Goal: Task Accomplishment & Management: Use online tool/utility

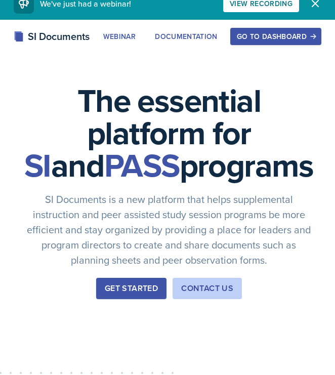
scroll to position [15, 0]
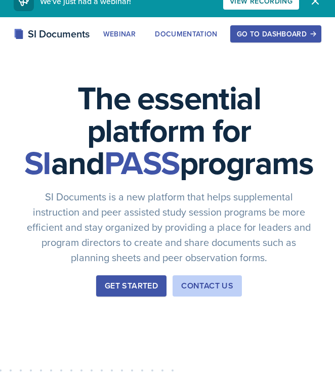
click at [256, 37] on div "Go to Dashboard" at bounding box center [276, 34] width 78 height 8
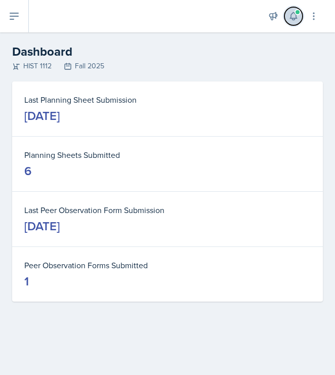
click at [291, 22] on button at bounding box center [293, 16] width 18 height 18
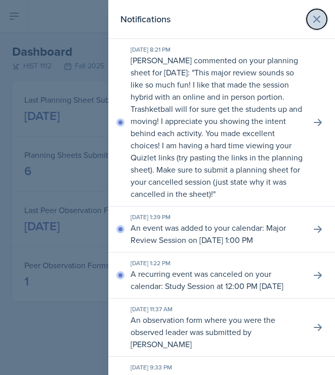
click at [316, 10] on button at bounding box center [317, 19] width 20 height 20
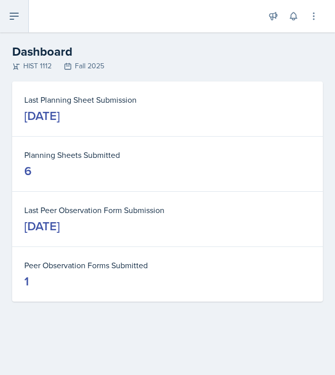
click at [18, 13] on icon at bounding box center [14, 16] width 12 height 12
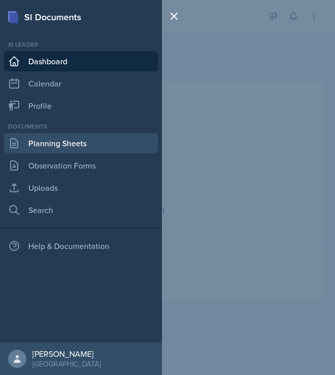
click at [51, 133] on link "Planning Sheets" at bounding box center [81, 143] width 154 height 20
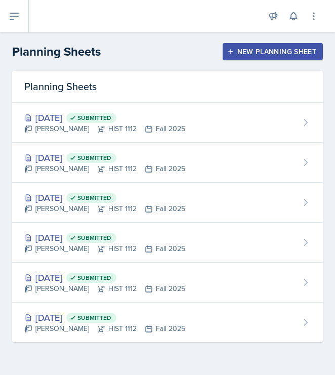
click at [243, 57] on button "New Planning Sheet" at bounding box center [273, 51] width 100 height 17
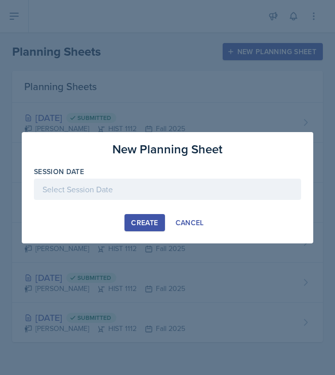
click at [152, 204] on div at bounding box center [167, 205] width 267 height 10
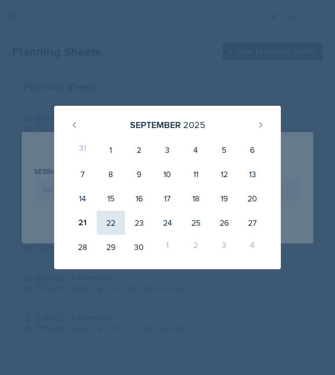
click at [111, 218] on div "22" at bounding box center [111, 223] width 28 height 24
type input "[DATE]"
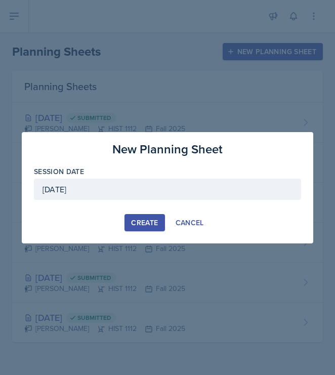
click at [145, 220] on div "Create" at bounding box center [144, 223] width 27 height 8
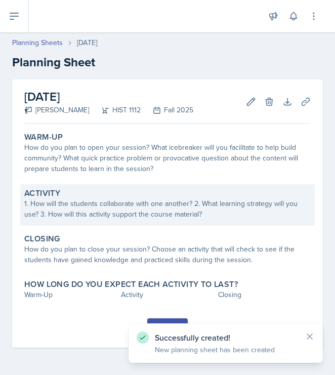
click at [134, 206] on div "1. How will the students collaborate with one another? 2. What learning strateg…" at bounding box center [167, 208] width 286 height 21
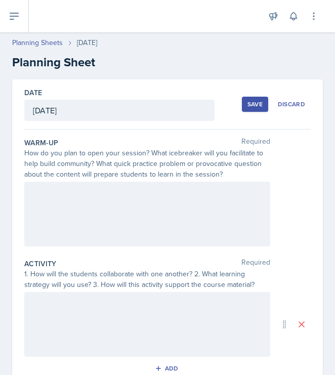
click at [189, 202] on div at bounding box center [147, 214] width 246 height 65
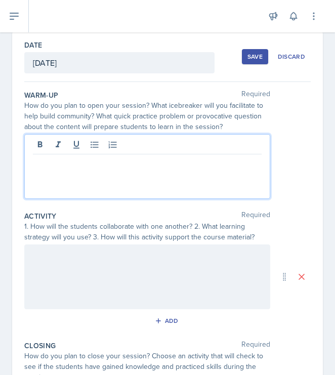
scroll to position [68, 0]
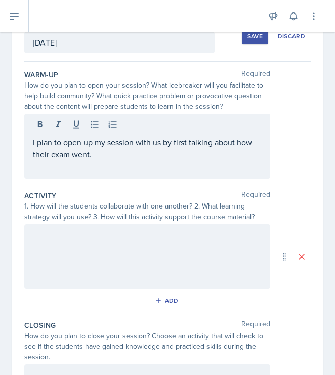
click at [170, 161] on div "I plan to open up my session with us by first talking about how their exam went." at bounding box center [147, 146] width 246 height 65
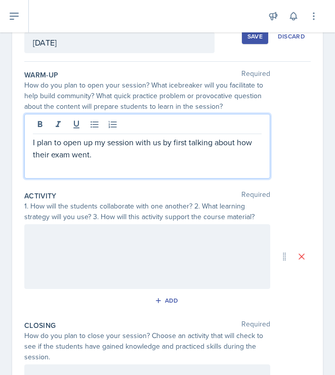
click at [161, 160] on p "I plan to open up my session with us by first talking about how their exam went." at bounding box center [147, 148] width 229 height 24
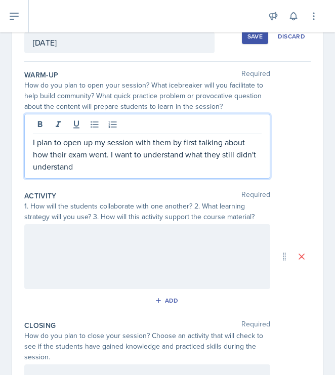
click at [142, 166] on p "I plan to open up my session with them by first talking about how their exam we…" at bounding box center [147, 154] width 229 height 36
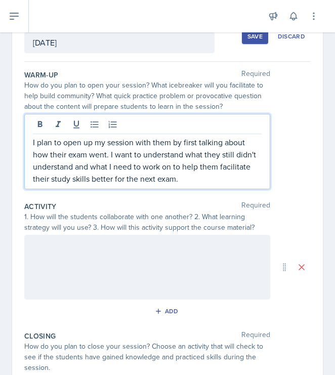
click at [201, 174] on p "I plan to open up my session with them by first talking about how their exam we…" at bounding box center [147, 160] width 229 height 49
click at [201, 181] on p "I plan to open up my session with them by first talking about how their exam we…" at bounding box center [147, 160] width 229 height 49
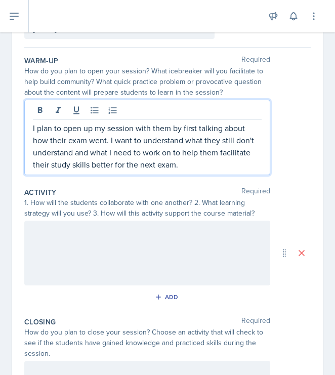
scroll to position [83, 0]
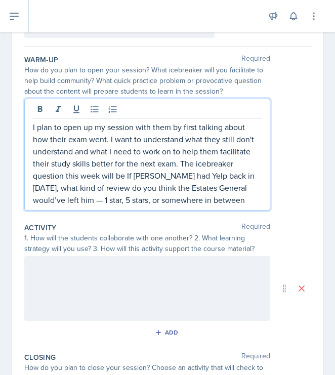
click at [127, 177] on p "I plan to open up my session with them by first talking about how their exam we…" at bounding box center [147, 163] width 229 height 85
click at [250, 200] on p "I plan to open up my session with them by first talking about how their exam we…" at bounding box center [147, 163] width 229 height 85
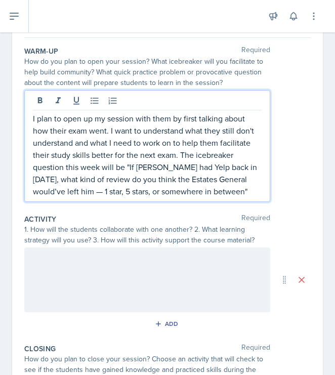
scroll to position [94, 0]
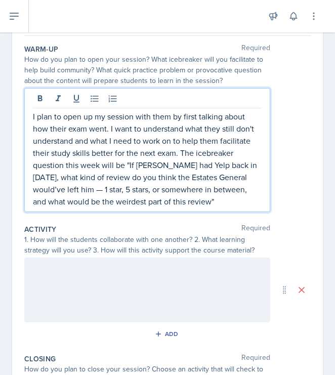
click at [213, 201] on p "I plan to open up my session with them by first talking about how their exam we…" at bounding box center [147, 158] width 229 height 97
click at [212, 204] on p "I plan to open up my session with them by first talking about how their exam we…" at bounding box center [147, 158] width 229 height 97
click at [234, 199] on p "I plan to open up my session with them by first talking about how their exam we…" at bounding box center [147, 158] width 229 height 97
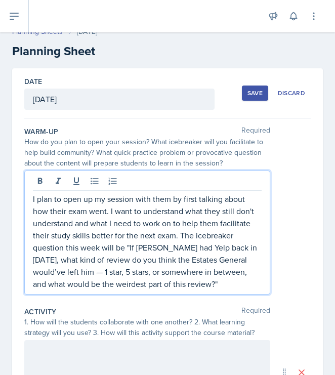
scroll to position [0, 0]
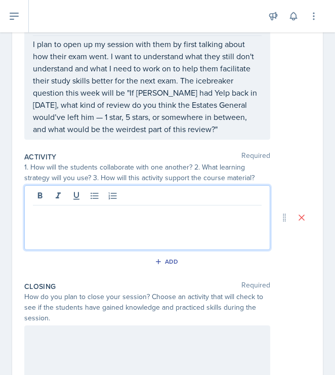
click at [186, 215] on p at bounding box center [147, 213] width 229 height 12
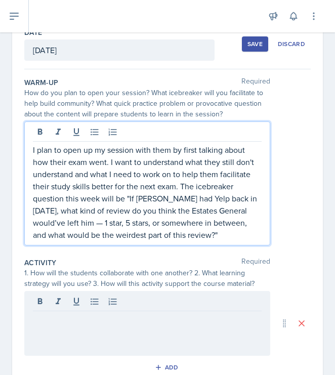
scroll to position [78, 0]
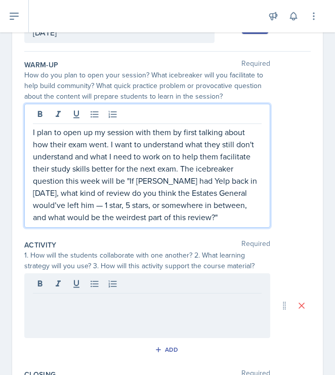
click at [241, 214] on p "I plan to open up my session with them by first talking about how their exam we…" at bounding box center [147, 174] width 229 height 97
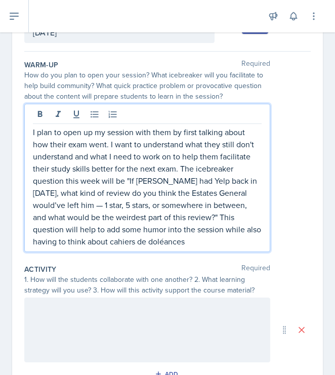
click at [108, 244] on p "I plan to open up my session with them by first talking about how their exam we…" at bounding box center [147, 186] width 229 height 121
click at [218, 250] on div "I plan to open up my session with them by first talking about how their exam we…" at bounding box center [147, 178] width 246 height 148
click at [217, 244] on p "I plan to open up my session with them by first talking about how their exam we…" at bounding box center [147, 186] width 229 height 121
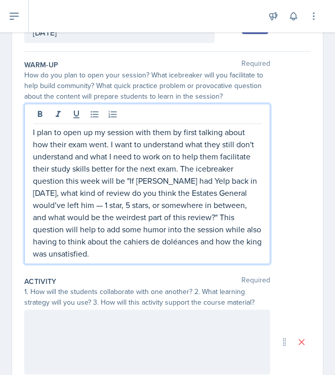
click at [124, 250] on p "I plan to open up my session with them by first talking about how their exam we…" at bounding box center [147, 193] width 229 height 134
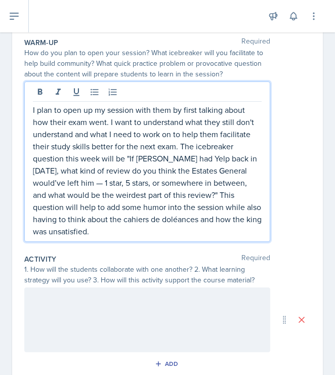
scroll to position [121, 0]
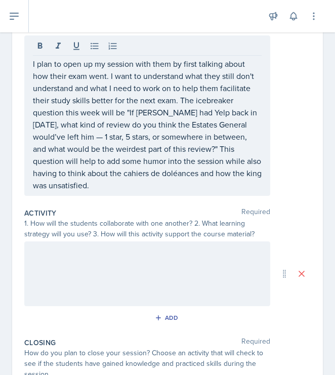
click at [92, 284] on div at bounding box center [147, 273] width 246 height 65
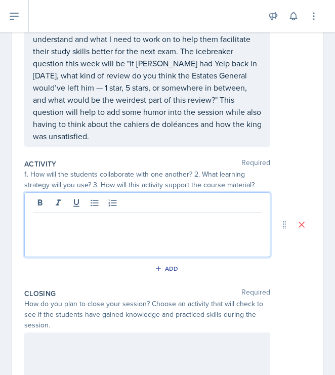
scroll to position [181, 0]
